Goal: Information Seeking & Learning: Learn about a topic

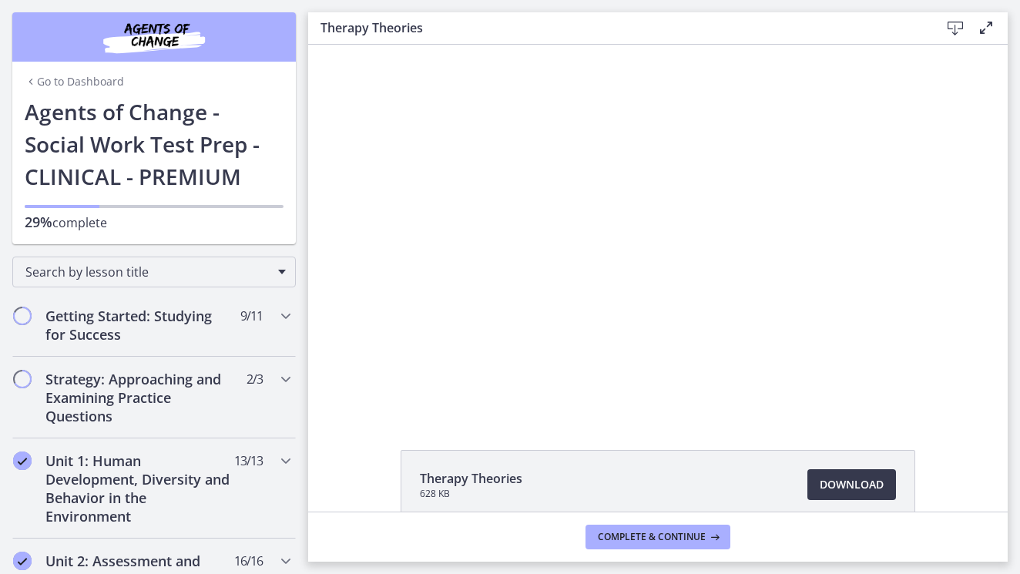
scroll to position [637, 0]
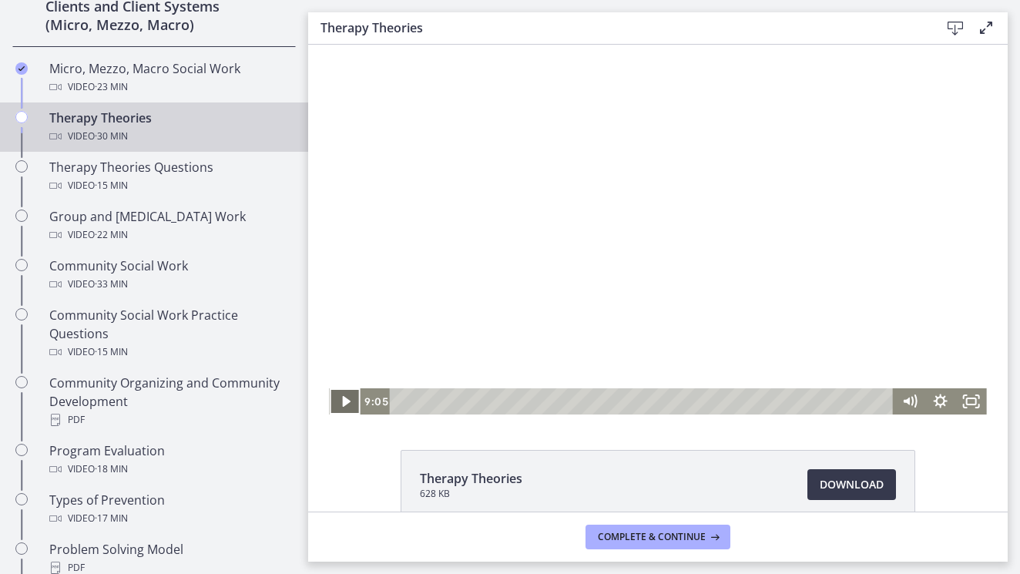
click at [342, 395] on icon "Play Video" at bounding box center [346, 401] width 31 height 26
click at [353, 405] on icon "Pause" at bounding box center [344, 402] width 37 height 32
click at [345, 399] on icon "Play Video" at bounding box center [345, 401] width 9 height 13
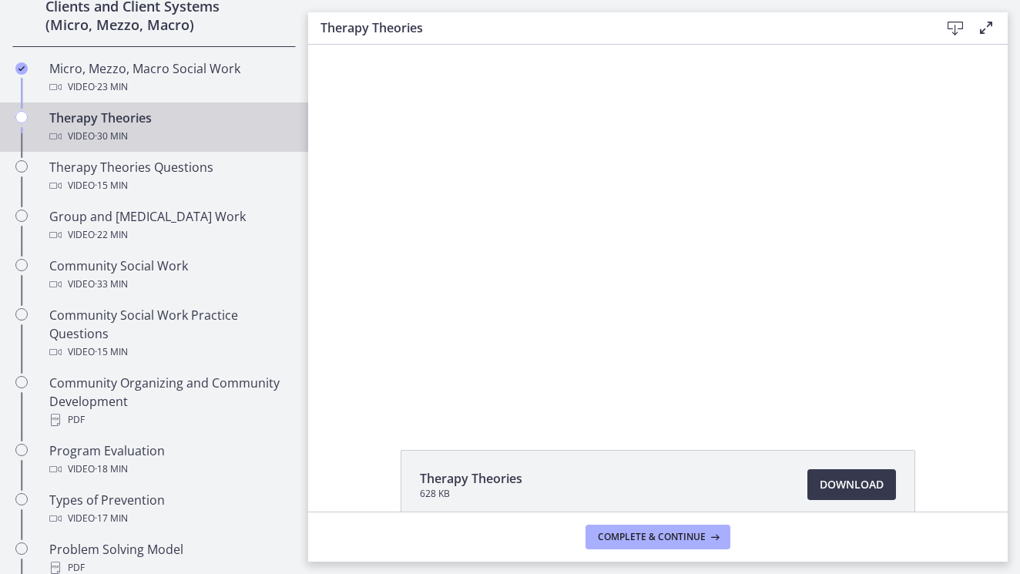
click at [345, 401] on button "Pause" at bounding box center [344, 401] width 31 height 26
click at [345, 401] on button "Play Video" at bounding box center [344, 401] width 31 height 26
click at [734, 452] on li "Therapy Theories 628 KB Download Opens in a new window" at bounding box center [658, 484] width 515 height 69
click at [693, 533] on span "Complete & continue" at bounding box center [652, 537] width 108 height 12
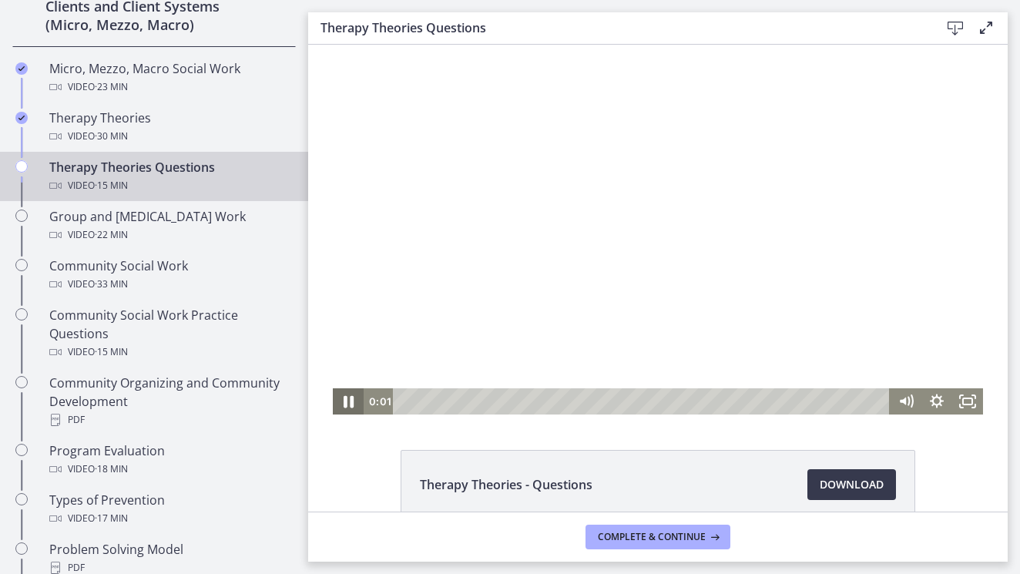
click at [355, 408] on icon "Pause" at bounding box center [348, 402] width 37 height 32
click at [462, 398] on div "1:50" at bounding box center [644, 401] width 479 height 26
click at [560, 398] on div "4:54" at bounding box center [644, 401] width 479 height 26
click at [576, 400] on div "5:25" at bounding box center [644, 401] width 479 height 26
click at [592, 401] on div "5:55" at bounding box center [644, 401] width 479 height 26
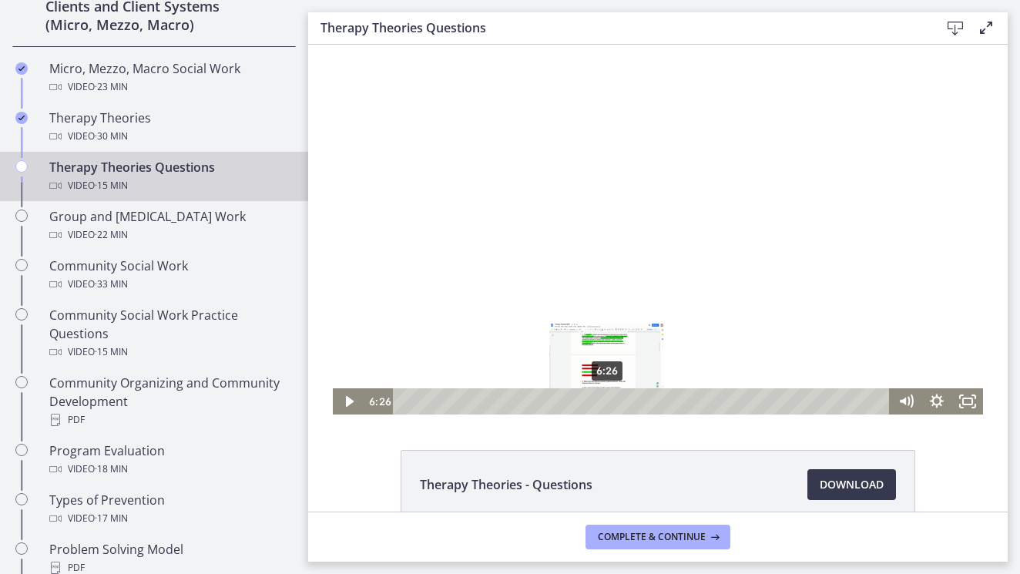
click at [608, 398] on div "6:26" at bounding box center [644, 401] width 479 height 26
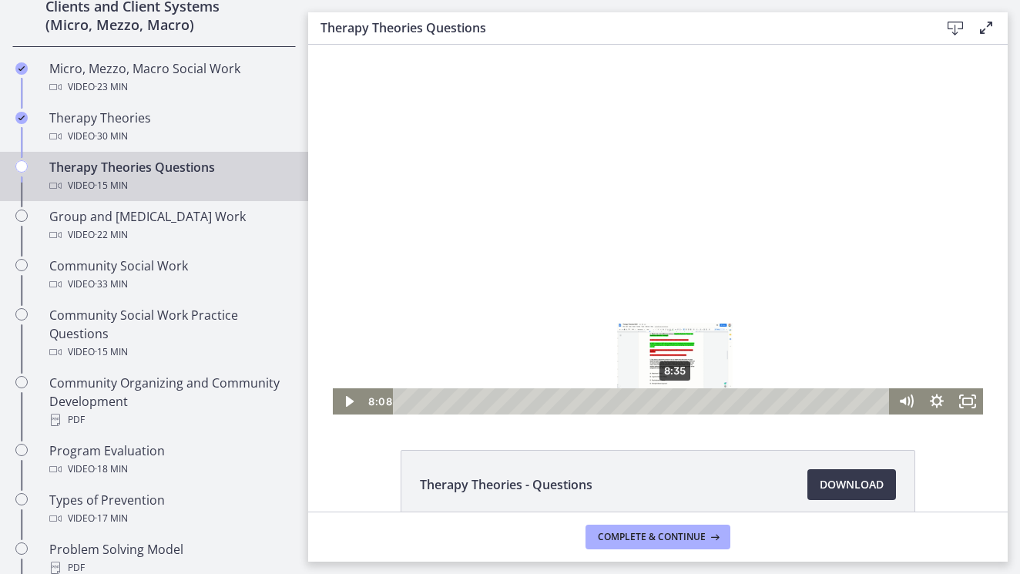
click at [676, 397] on div "8:35" at bounding box center [644, 401] width 479 height 26
click at [650, 398] on div "7:46" at bounding box center [644, 401] width 479 height 26
click at [665, 399] on div "8:13" at bounding box center [644, 401] width 479 height 26
click at [681, 398] on div "8:44" at bounding box center [644, 401] width 479 height 26
click at [701, 398] on div "Playbar" at bounding box center [699, 401] width 8 height 8
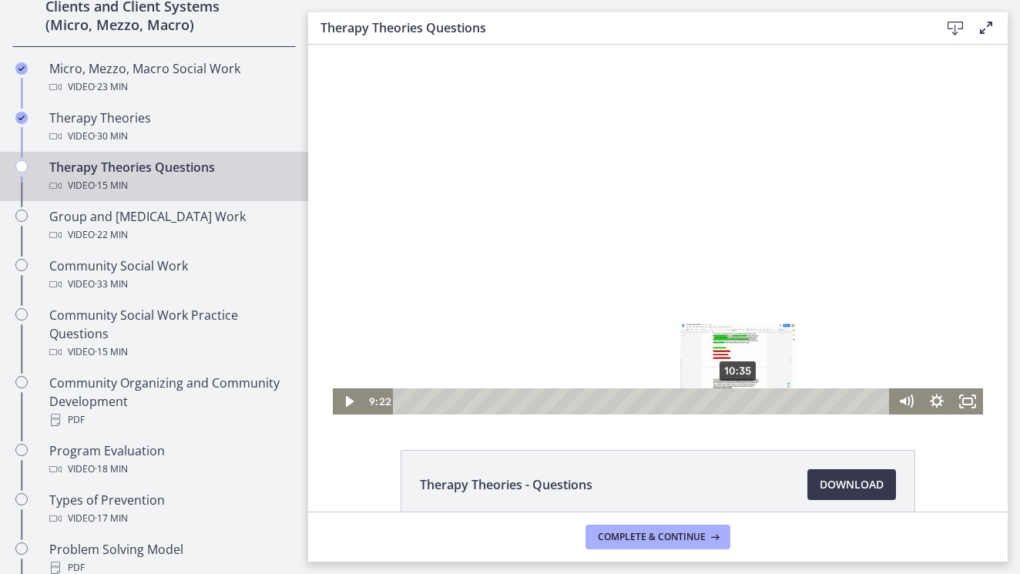
click at [739, 398] on div "10:35" at bounding box center [644, 401] width 479 height 26
click at [765, 398] on div "11:23" at bounding box center [644, 401] width 479 height 26
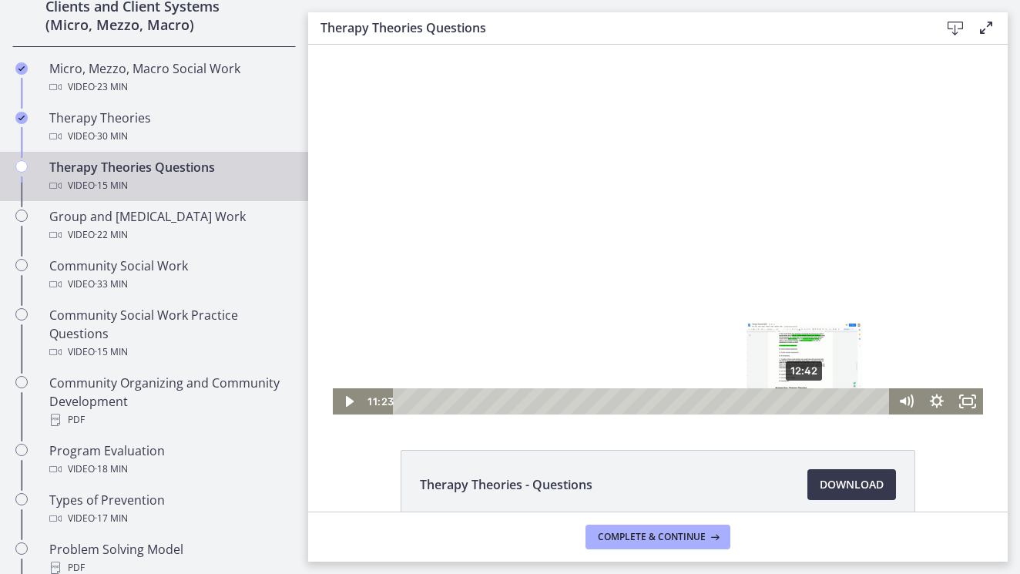
click at [806, 398] on div "12:42" at bounding box center [644, 401] width 479 height 26
click at [819, 402] on div "13:07" at bounding box center [644, 401] width 479 height 26
click at [827, 400] on div "13:21" at bounding box center [644, 401] width 479 height 26
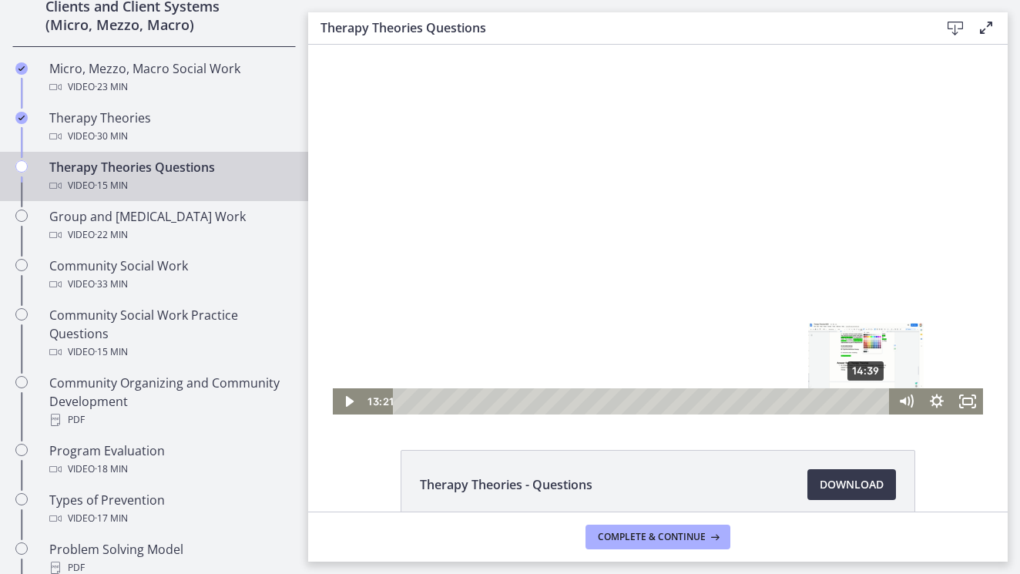
click at [868, 403] on div "14:39" at bounding box center [644, 401] width 479 height 26
click at [862, 402] on div "Playbar" at bounding box center [861, 401] width 8 height 8
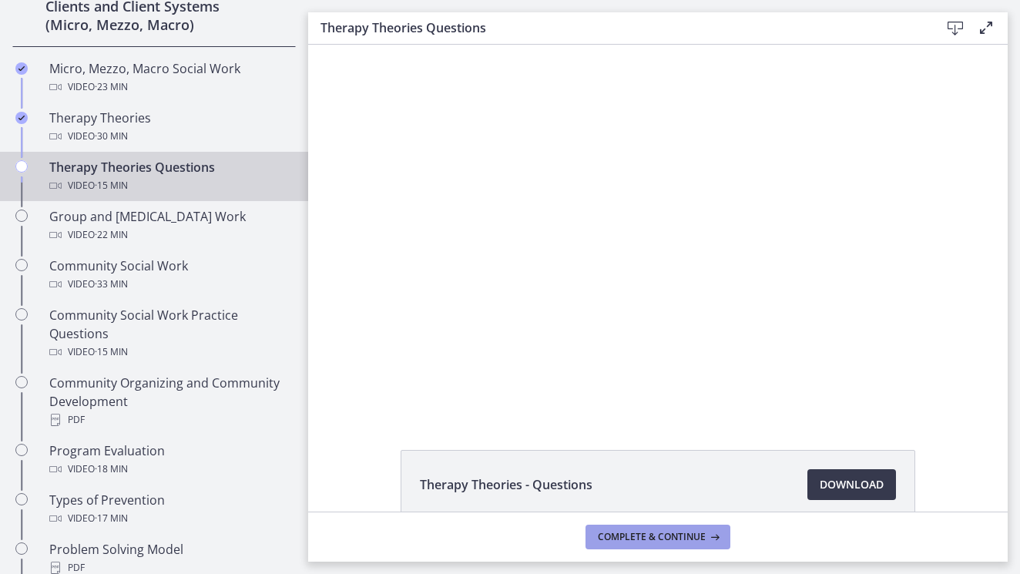
click at [689, 541] on span "Complete & continue" at bounding box center [652, 537] width 108 height 12
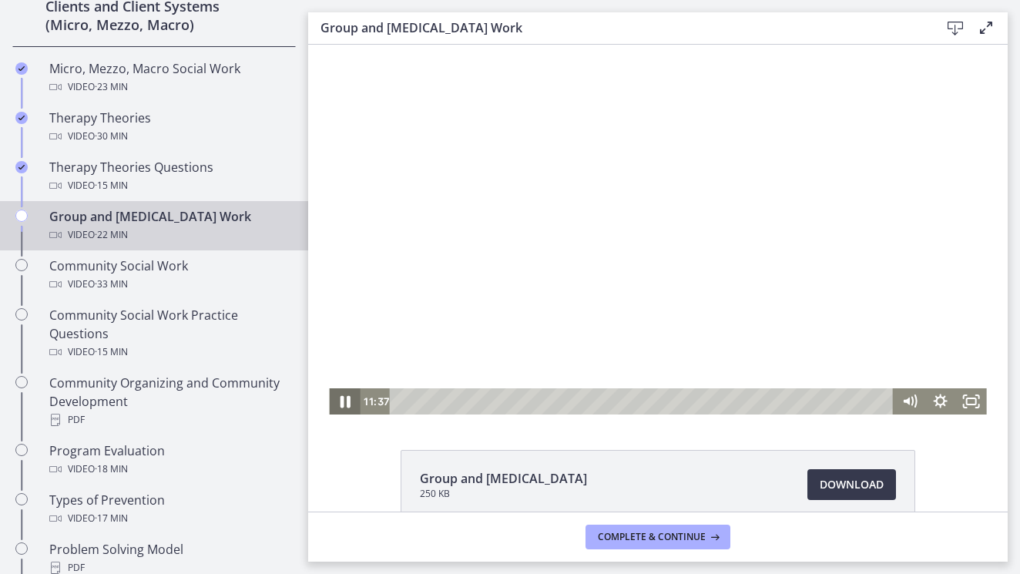
click at [342, 403] on icon "Pause" at bounding box center [345, 402] width 10 height 12
click at [349, 405] on icon "Play Video" at bounding box center [346, 401] width 31 height 26
click at [349, 407] on icon "Pause" at bounding box center [344, 401] width 31 height 26
click at [350, 405] on icon "Play Video" at bounding box center [346, 401] width 31 height 26
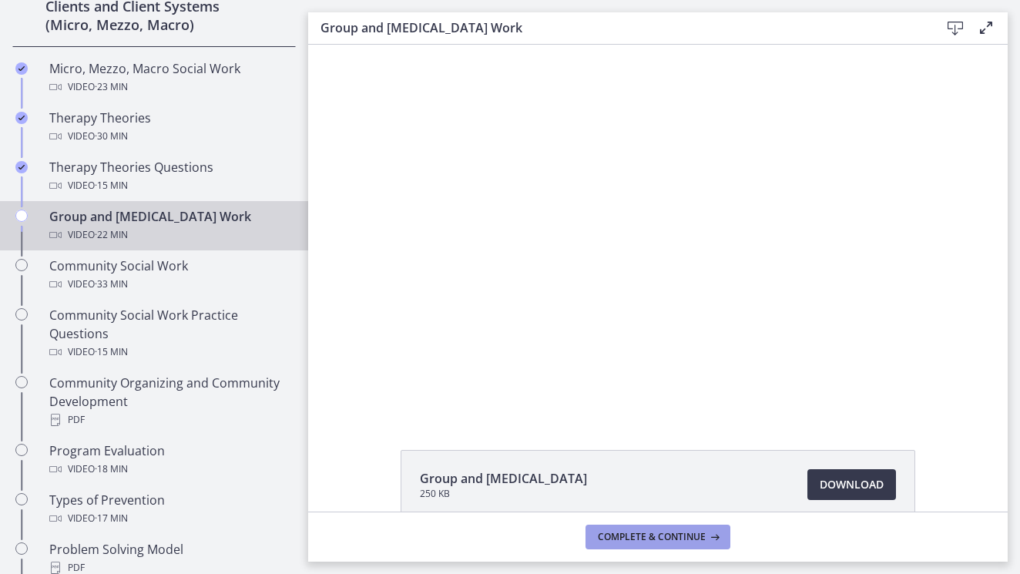
click at [661, 536] on span "Complete & continue" at bounding box center [652, 537] width 108 height 12
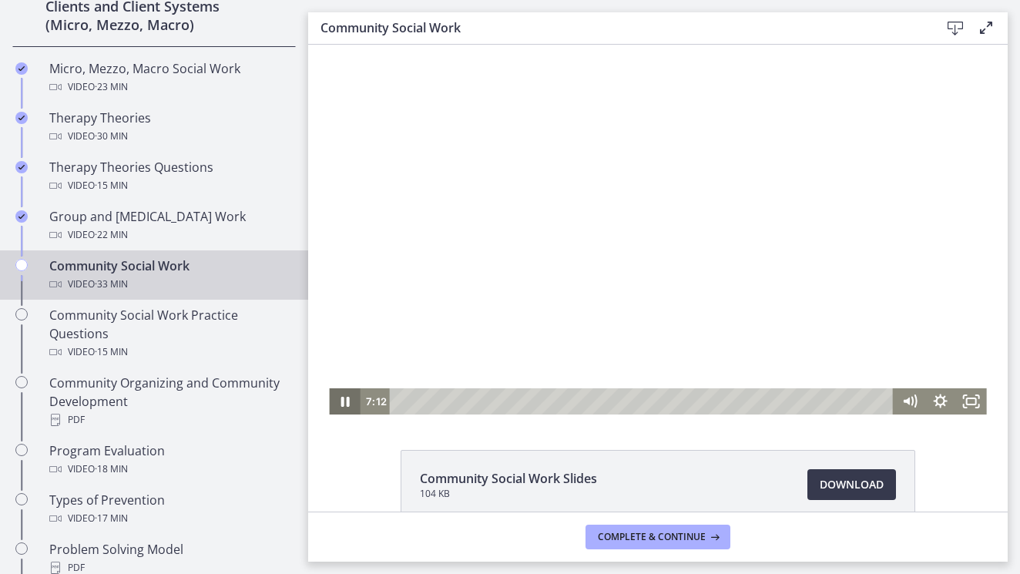
click at [345, 402] on icon "Pause" at bounding box center [344, 401] width 31 height 26
